Goal: Transaction & Acquisition: Purchase product/service

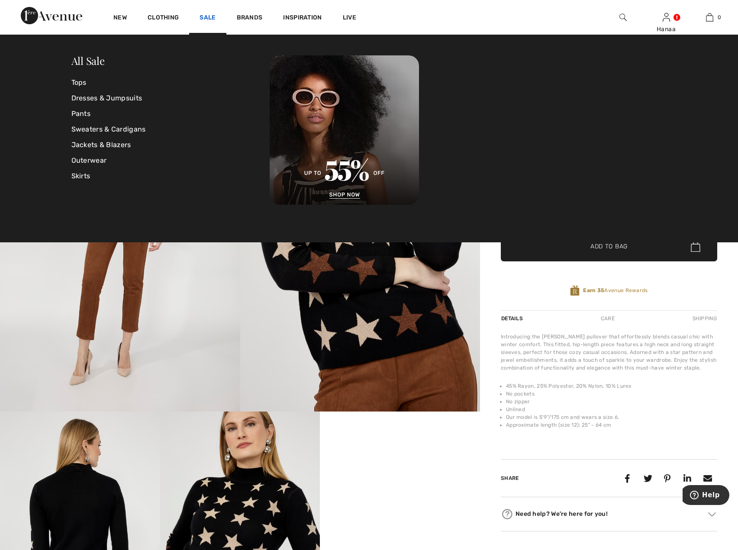
click at [206, 16] on link "Sale" at bounding box center [208, 18] width 16 height 9
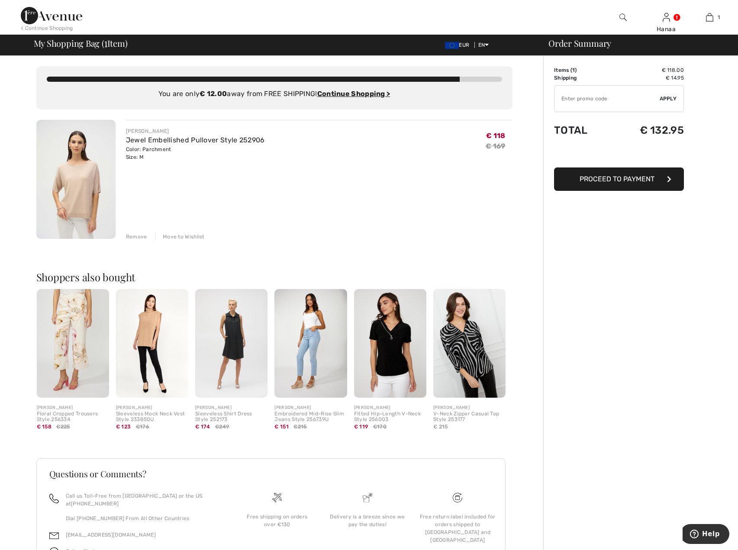
click at [617, 180] on span "Proceed to Payment" at bounding box center [616, 179] width 75 height 8
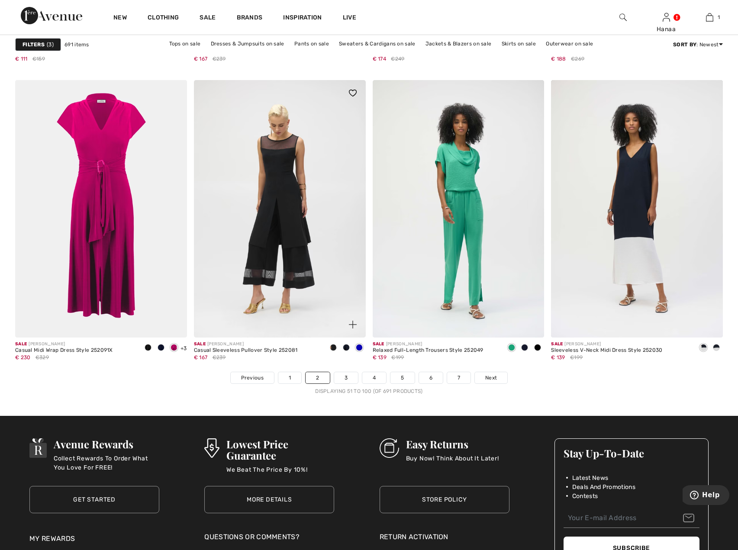
scroll to position [4414, 0]
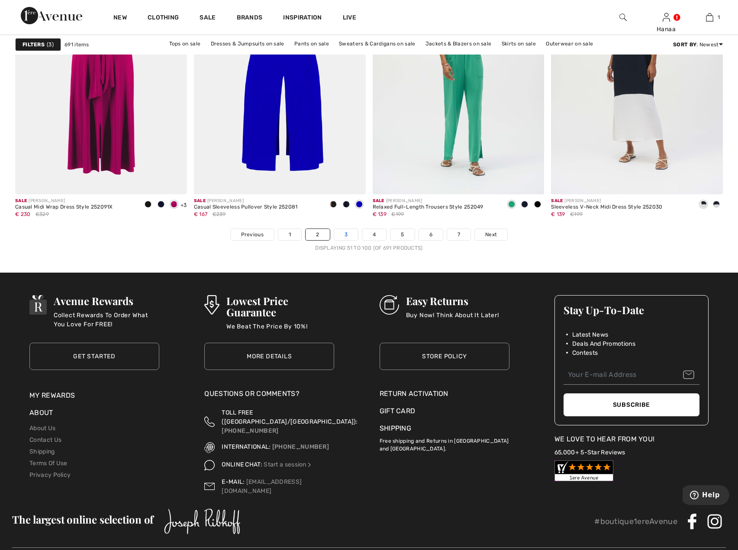
click at [343, 236] on link "3" at bounding box center [346, 234] width 24 height 11
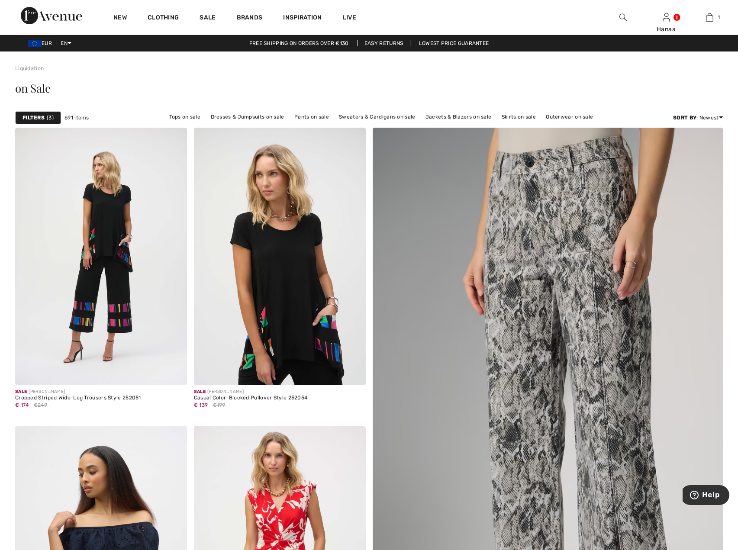
click at [38, 118] on strong "Filters" at bounding box center [34, 118] width 22 height 8
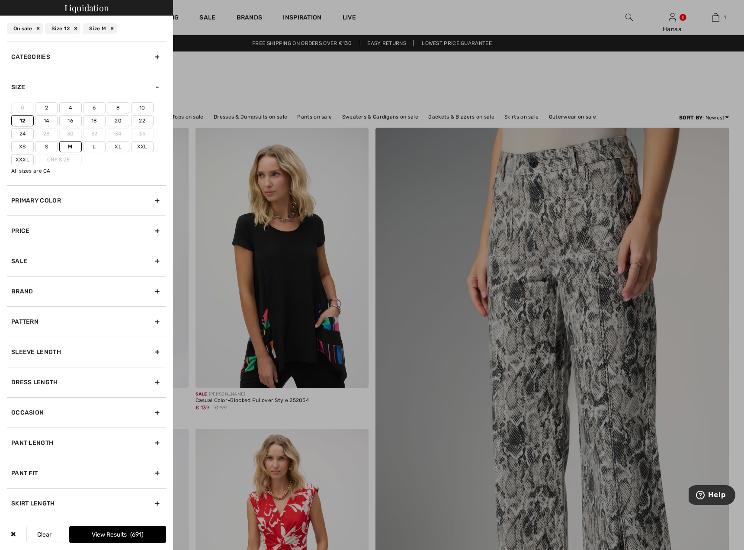
click at [145, 107] on label "10" at bounding box center [142, 107] width 23 height 11
click at [0, 0] on input"] "10" at bounding box center [0, 0] width 0 height 0
click at [152, 53] on div "Categories" at bounding box center [86, 57] width 159 height 30
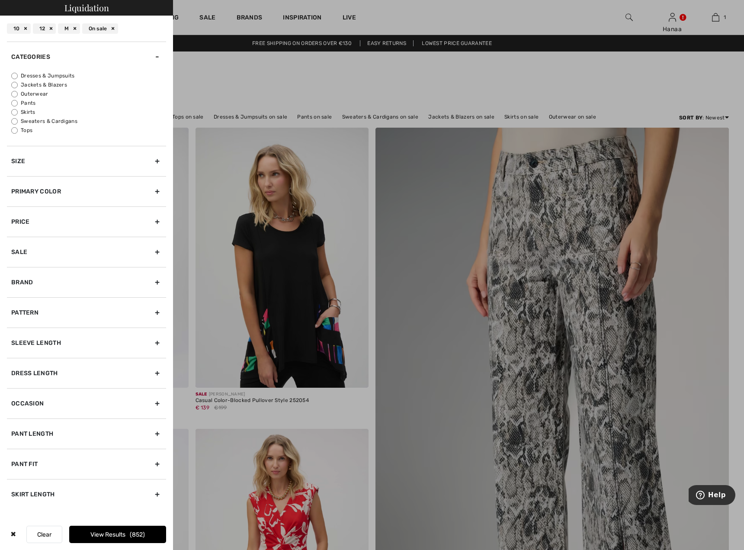
click at [16, 131] on input "Tops" at bounding box center [14, 130] width 6 height 6
radio input "true"
click at [15, 121] on input "Sweaters & Cardigans" at bounding box center [14, 121] width 6 height 6
radio input "true"
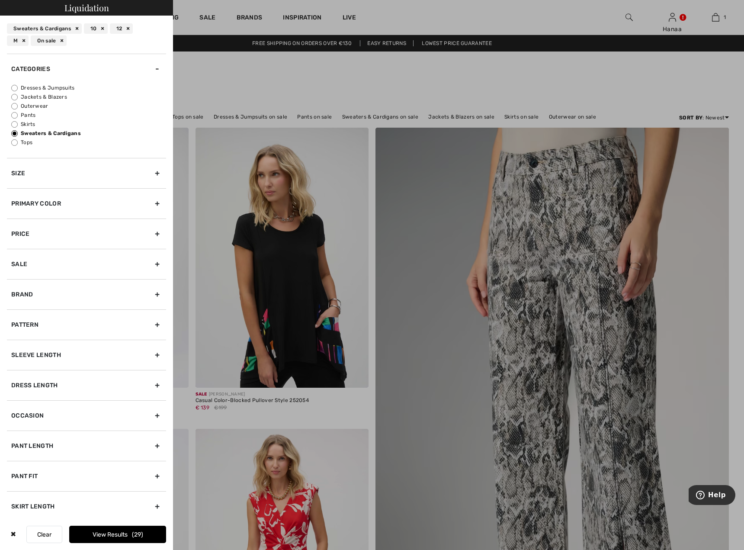
click at [15, 142] on input "Tops" at bounding box center [14, 142] width 6 height 6
radio input "true"
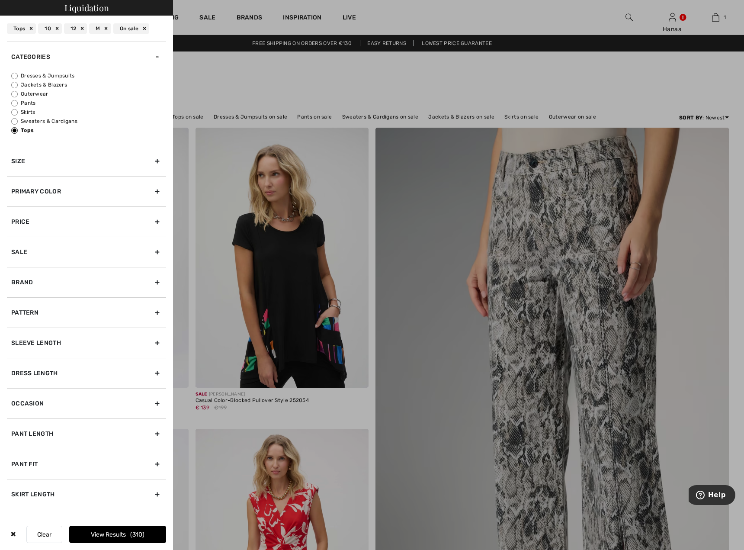
click at [122, 536] on button "View Results 310" at bounding box center [117, 534] width 97 height 17
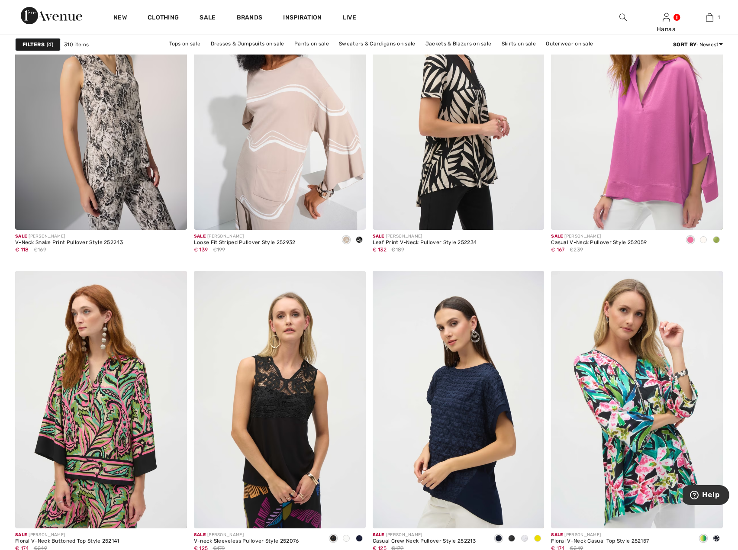
scroll to position [4155, 0]
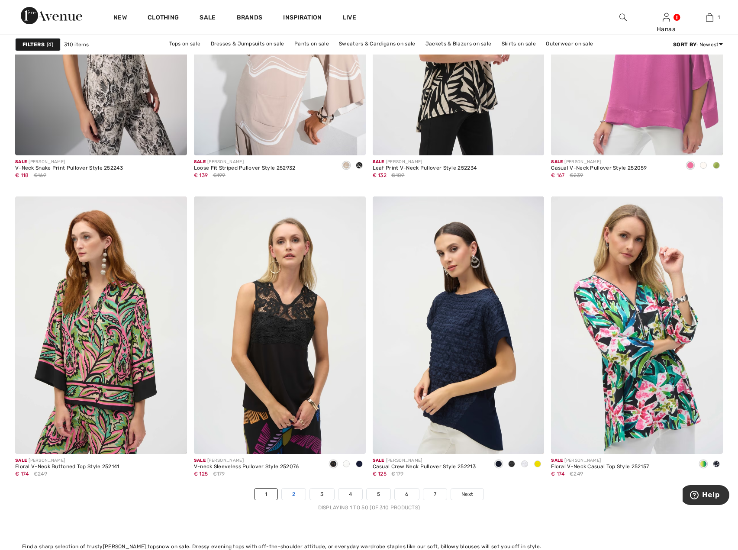
click at [291, 496] on link "2" at bounding box center [294, 494] width 24 height 11
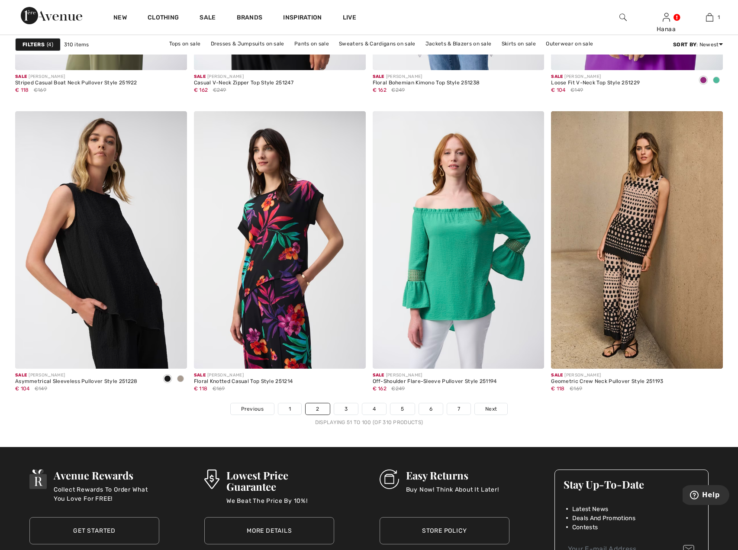
scroll to position [4241, 0]
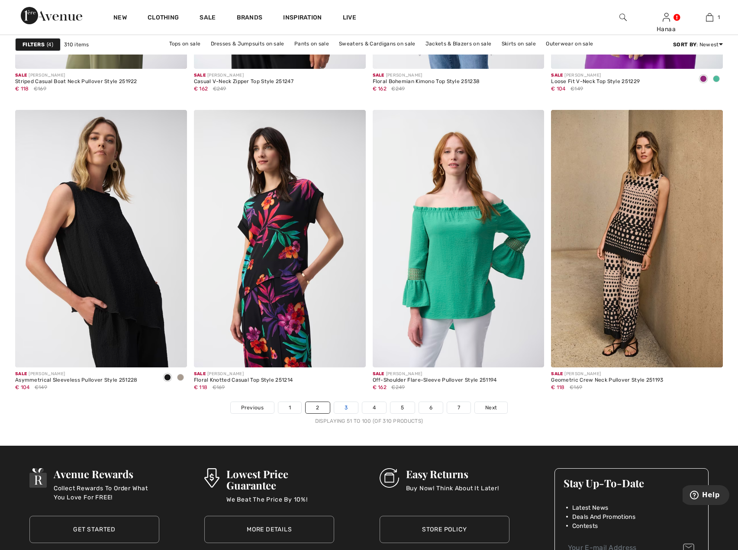
click at [344, 408] on link "3" at bounding box center [346, 407] width 24 height 11
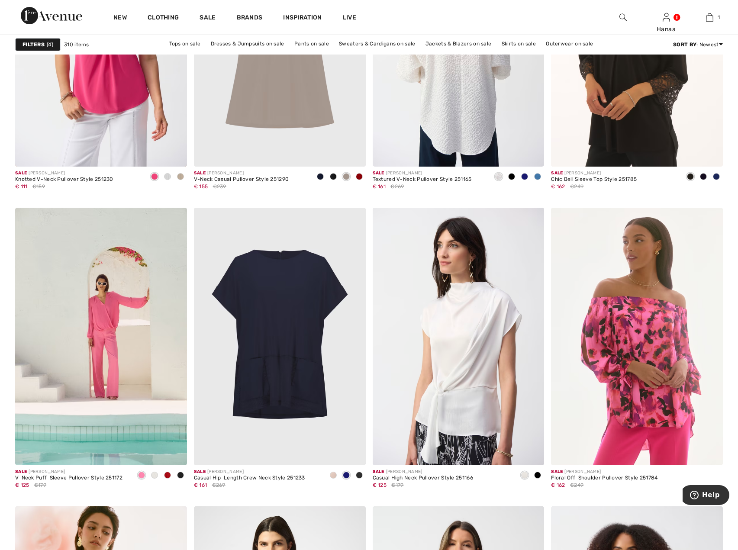
scroll to position [1558, 0]
